Goal: Use online tool/utility: Utilize a website feature to perform a specific function

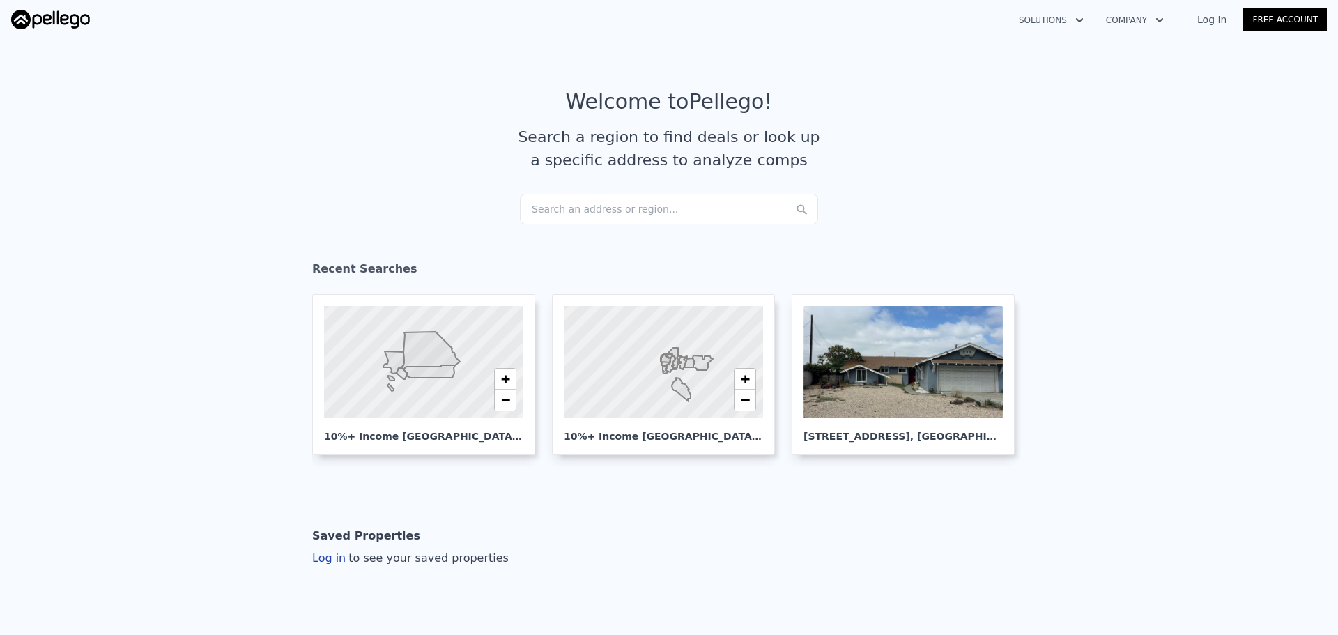
click at [739, 202] on div "Search an address or region..." at bounding box center [669, 209] width 298 height 31
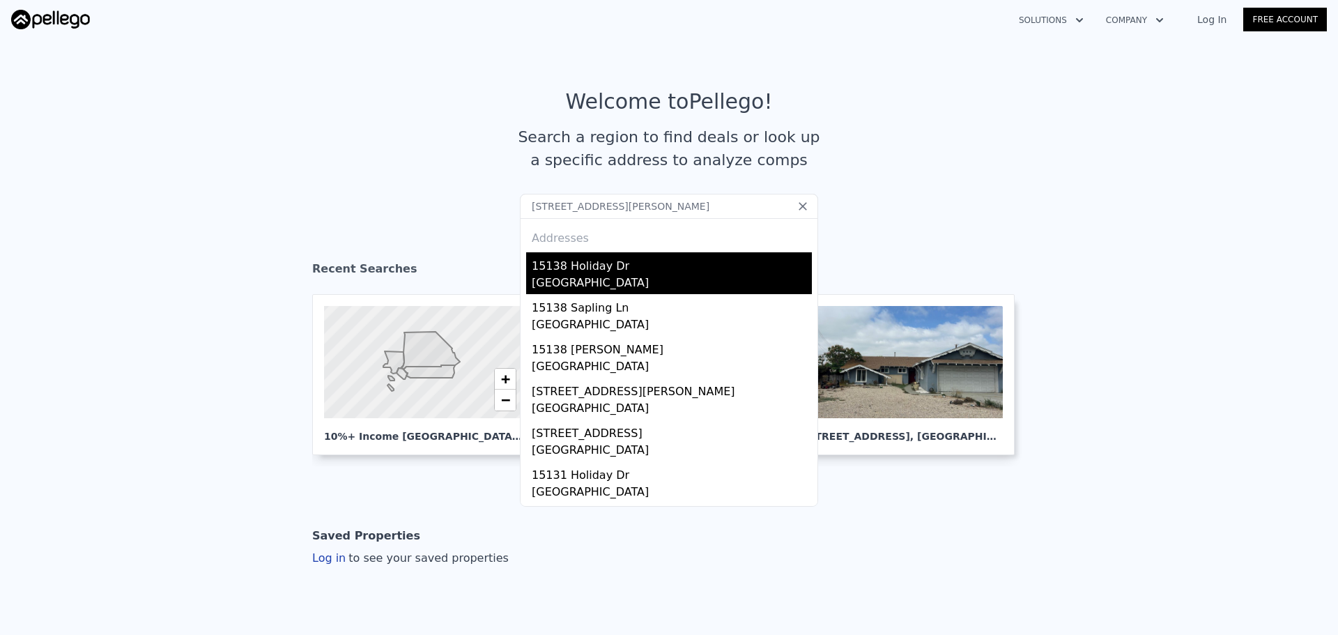
type input "[STREET_ADDRESS][PERSON_NAME]"
click at [570, 279] on div "[GEOGRAPHIC_DATA]" at bounding box center [672, 285] width 280 height 20
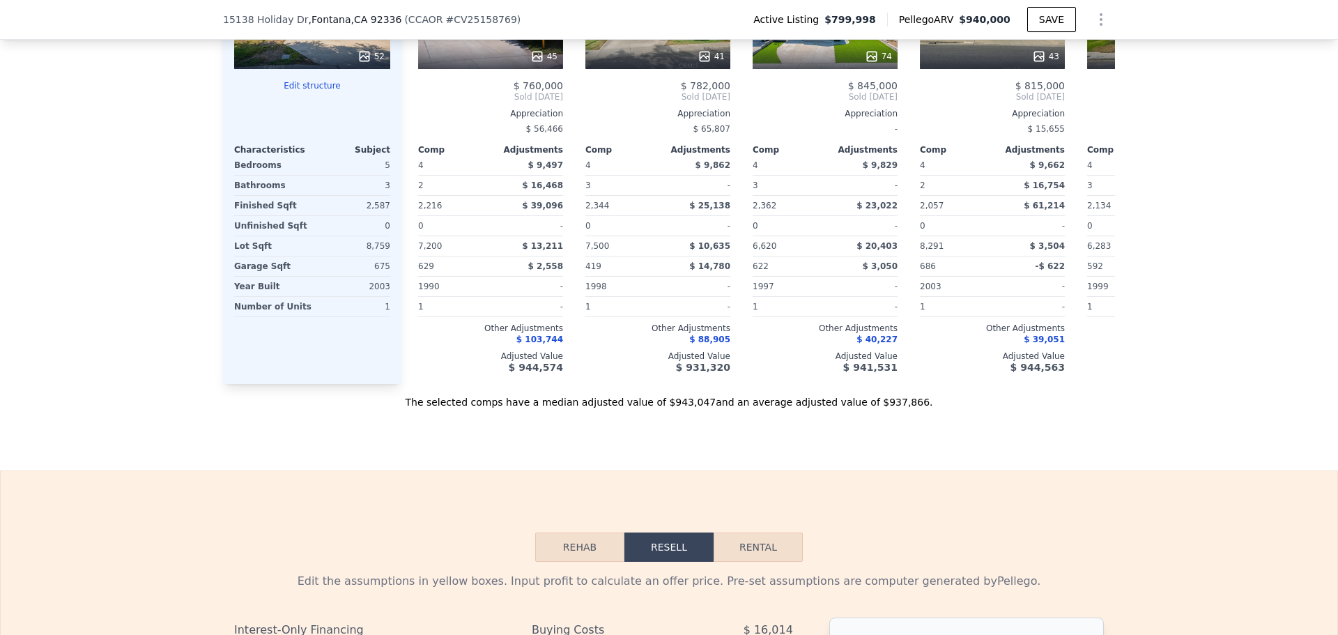
scroll to position [1738, 0]
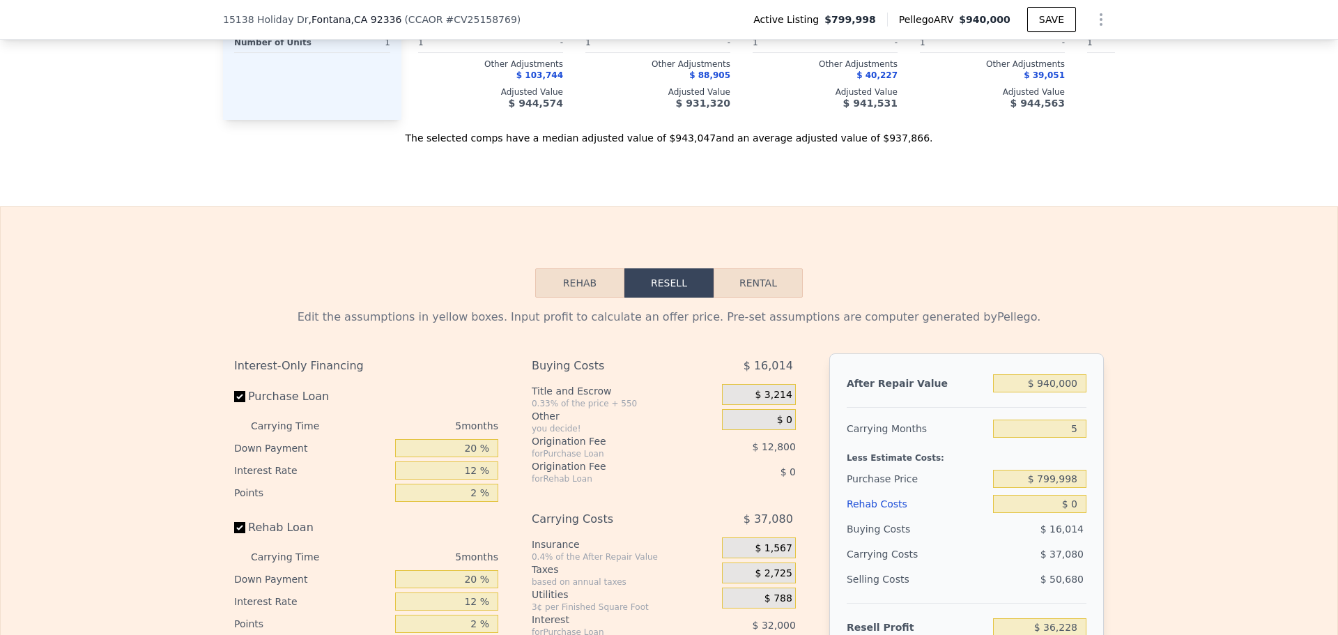
click at [730, 298] on button "Rental" at bounding box center [758, 282] width 89 height 29
select select "30"
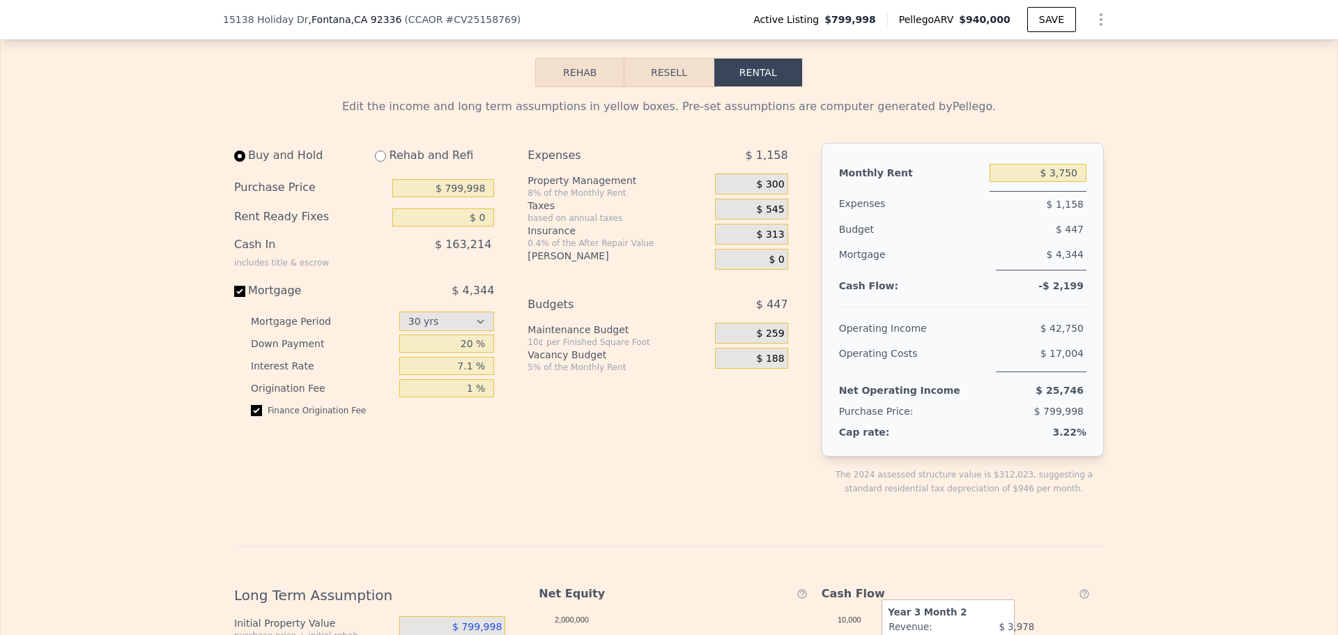
scroll to position [1947, 0]
drag, startPoint x: 445, startPoint y: 210, endPoint x: 503, endPoint y: 210, distance: 57.9
click at [503, 210] on div "Buy and Hold Rehab and Refi Purchase Price $ 799,998 Rent Ready Fixes $ 0 Cash …" at bounding box center [516, 331] width 565 height 375
type input "$ 700,000"
drag, startPoint x: 452, startPoint y: 391, endPoint x: 485, endPoint y: 394, distance: 32.9
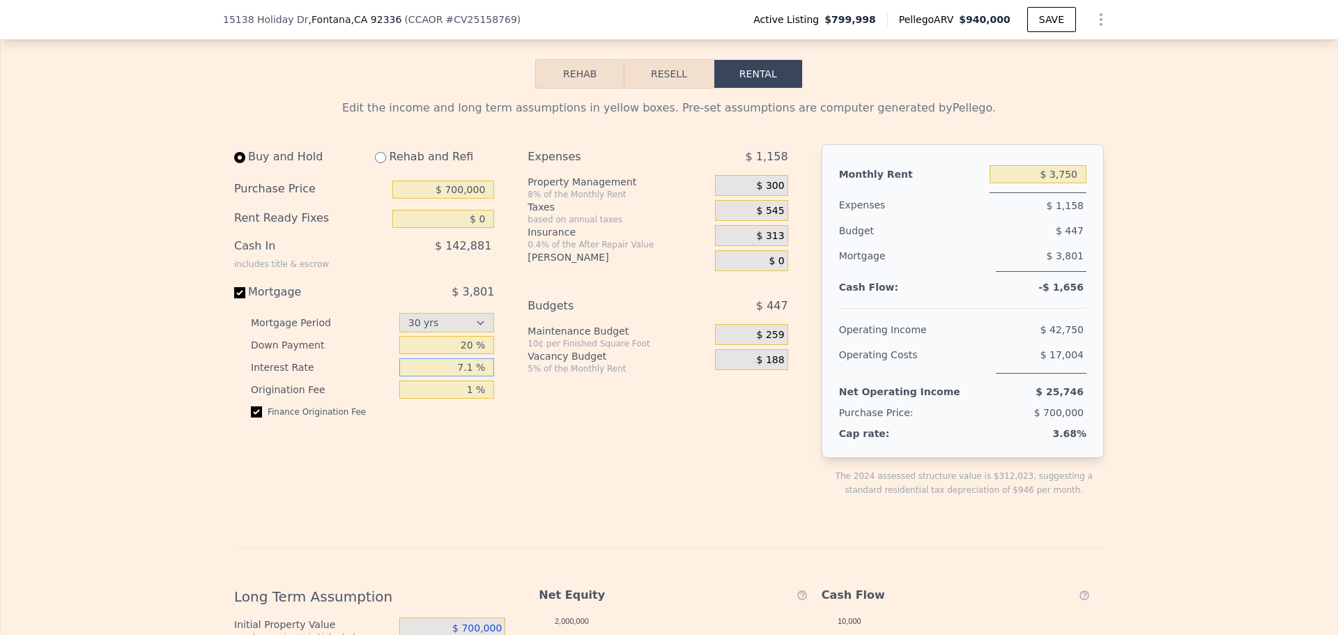
click at [485, 376] on input "7.1 %" at bounding box center [446, 367] width 95 height 18
drag, startPoint x: 470, startPoint y: 388, endPoint x: 461, endPoint y: 388, distance: 9.1
click at [461, 376] on input "5 %" at bounding box center [446, 367] width 95 height 18
type input "3 %"
